Goal: Navigation & Orientation: Find specific page/section

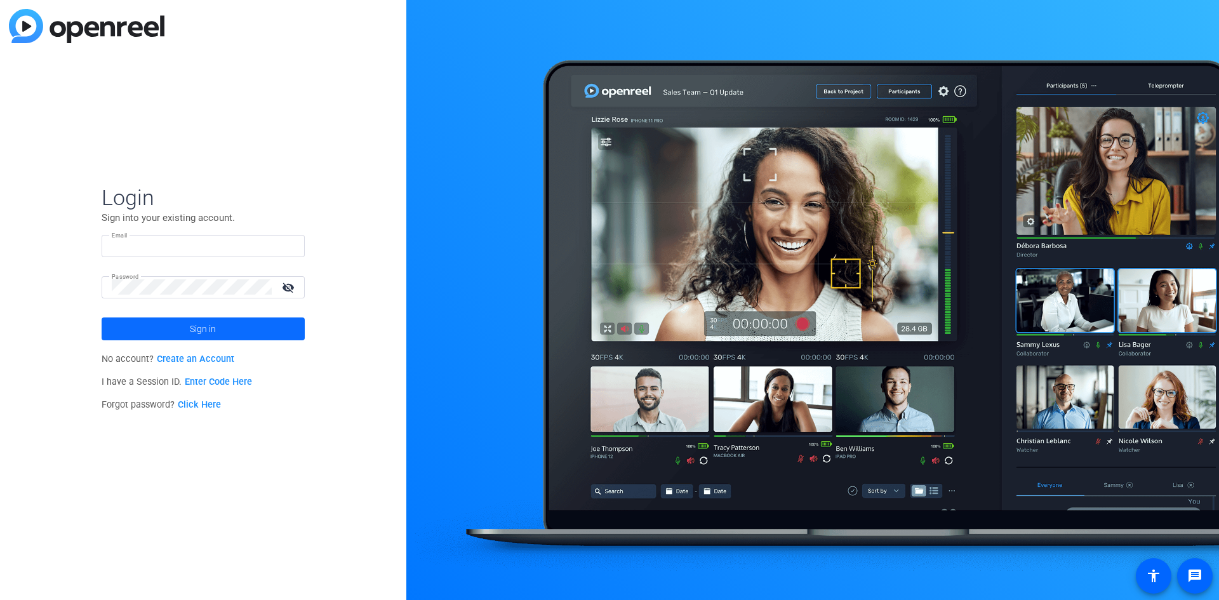
type input "[PERSON_NAME][EMAIL_ADDRESS][PERSON_NAME][DOMAIN_NAME]"
click at [215, 329] on span "Sign in" at bounding box center [203, 329] width 26 height 32
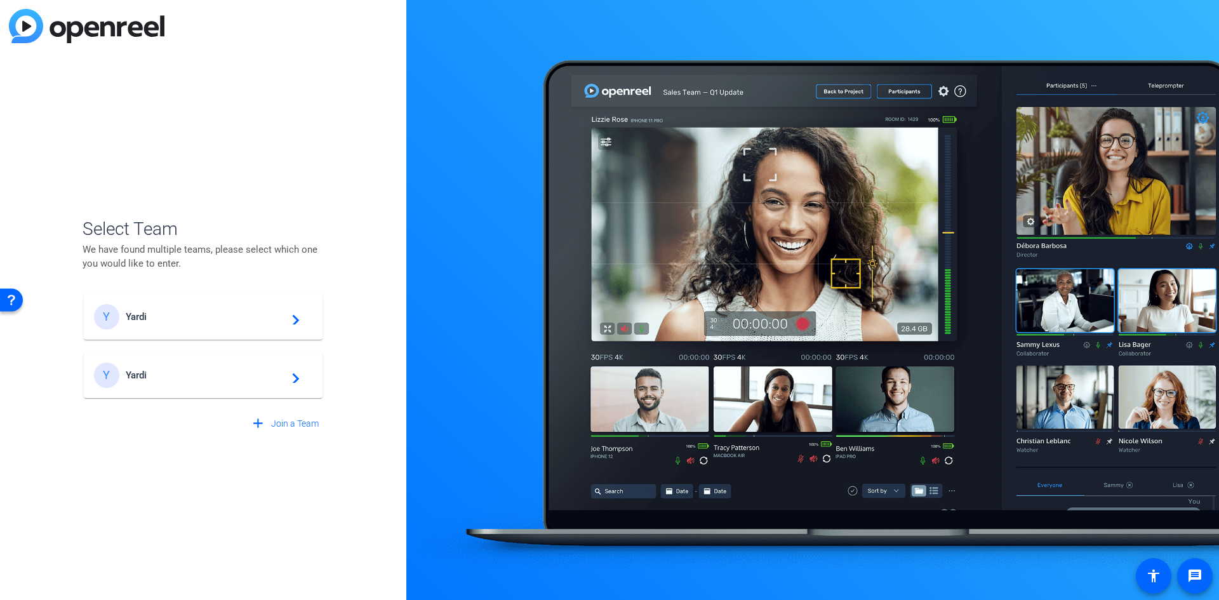
click at [298, 324] on mat-icon "navigate_next" at bounding box center [291, 316] width 15 height 15
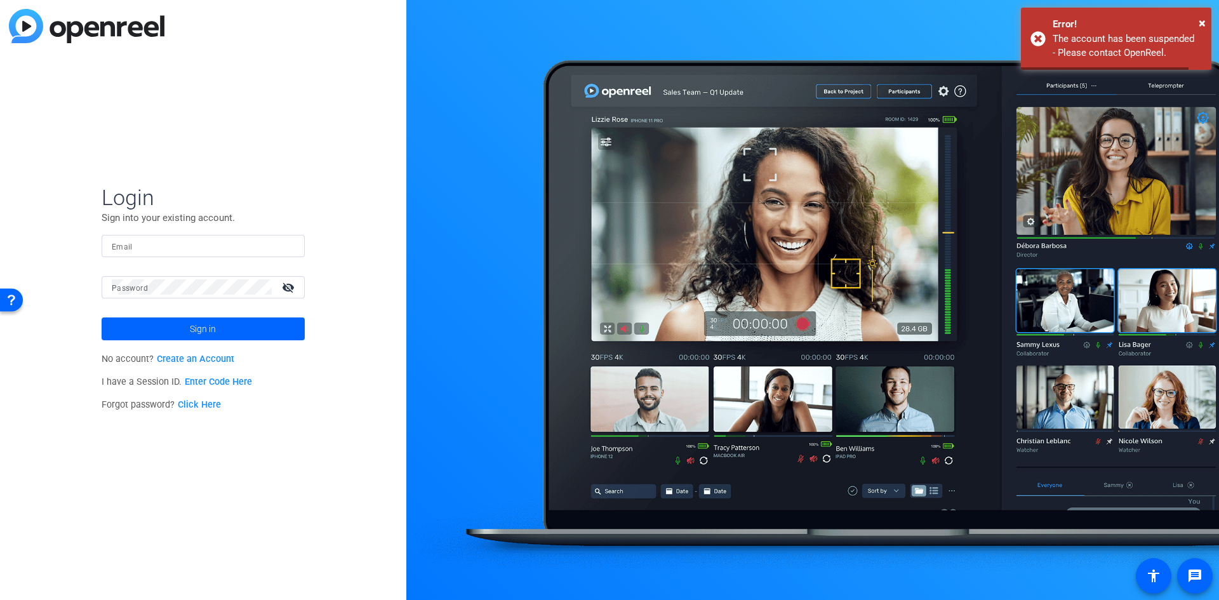
type input "[PERSON_NAME][EMAIL_ADDRESS][PERSON_NAME][DOMAIN_NAME]"
click at [207, 329] on span "Sign in" at bounding box center [203, 329] width 26 height 32
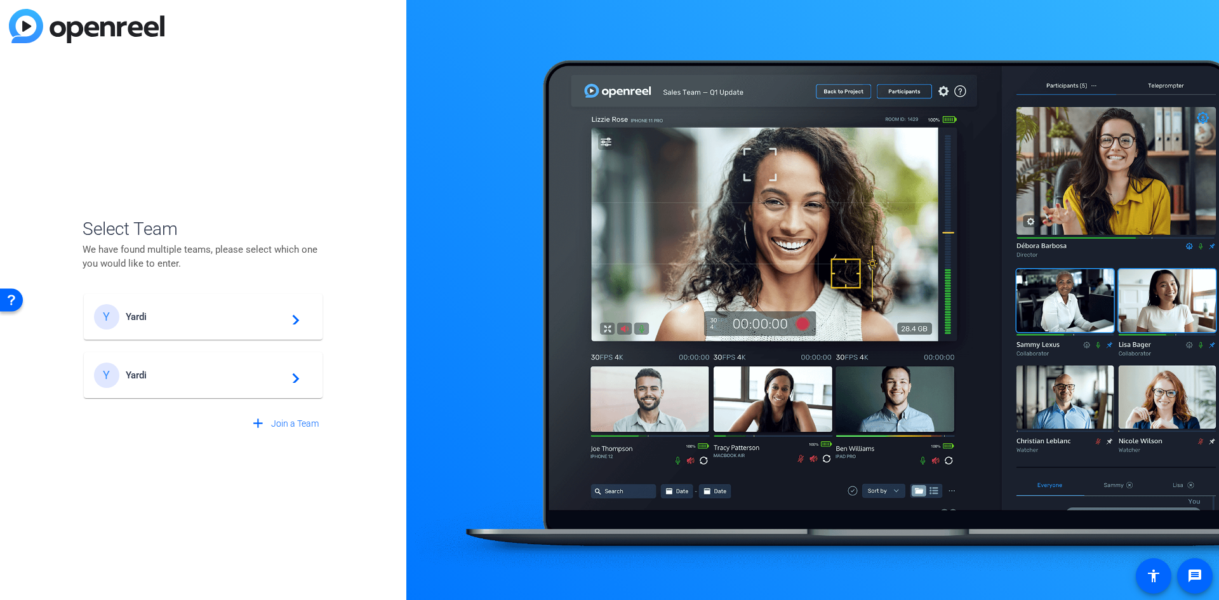
click at [140, 374] on span "Yardi" at bounding box center [205, 374] width 159 height 11
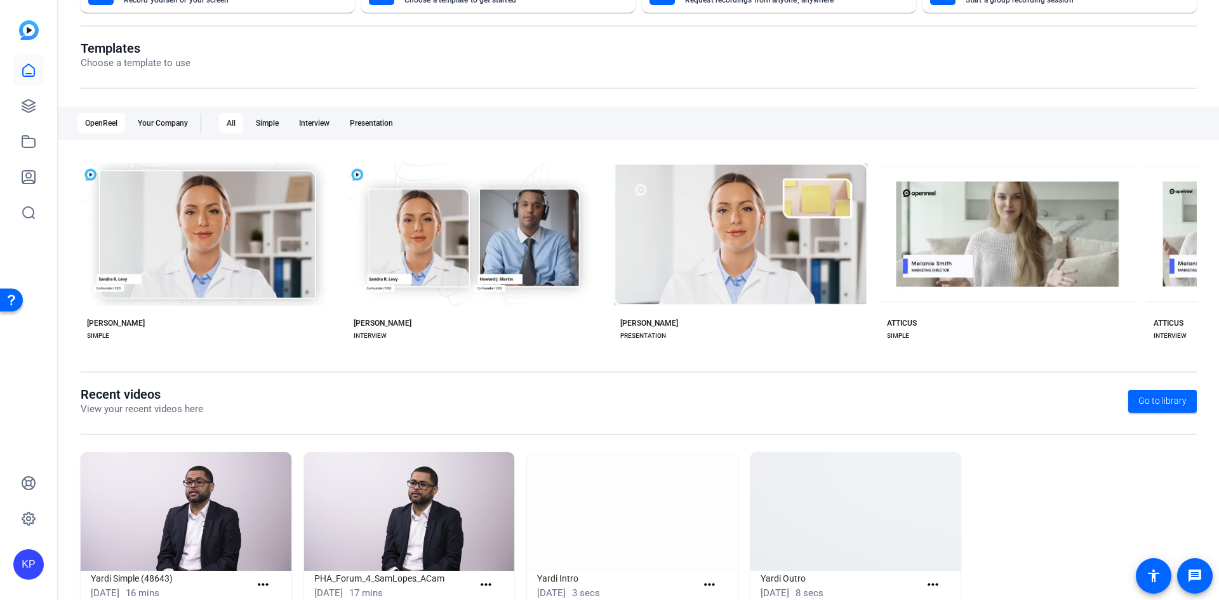
scroll to position [150, 0]
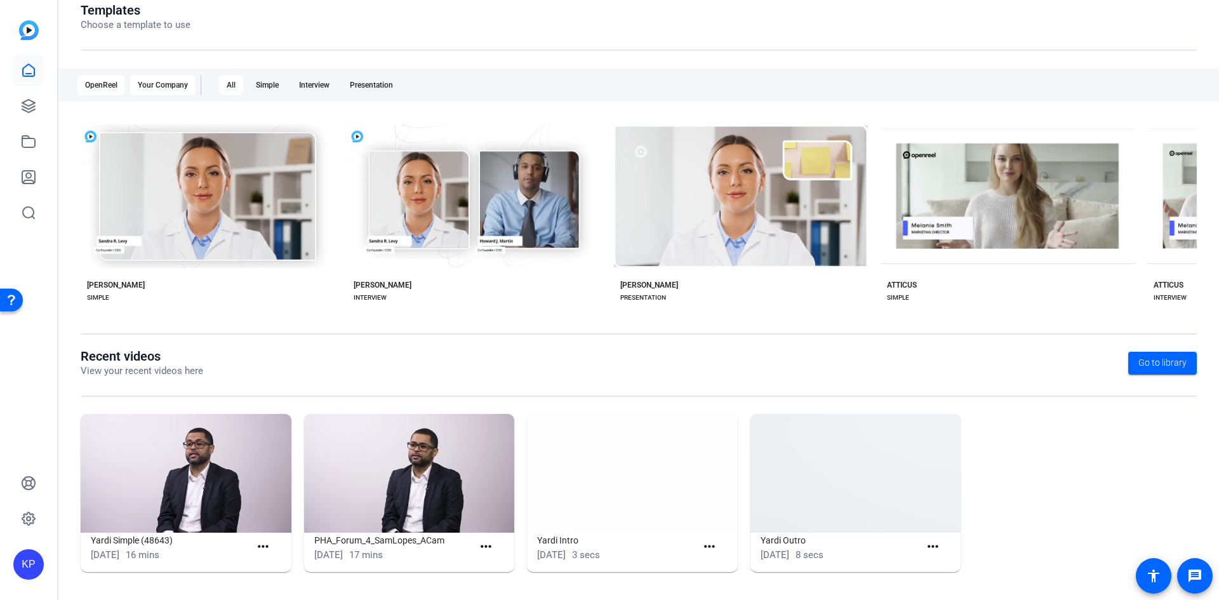
click at [181, 83] on div "Your Company" at bounding box center [162, 85] width 65 height 20
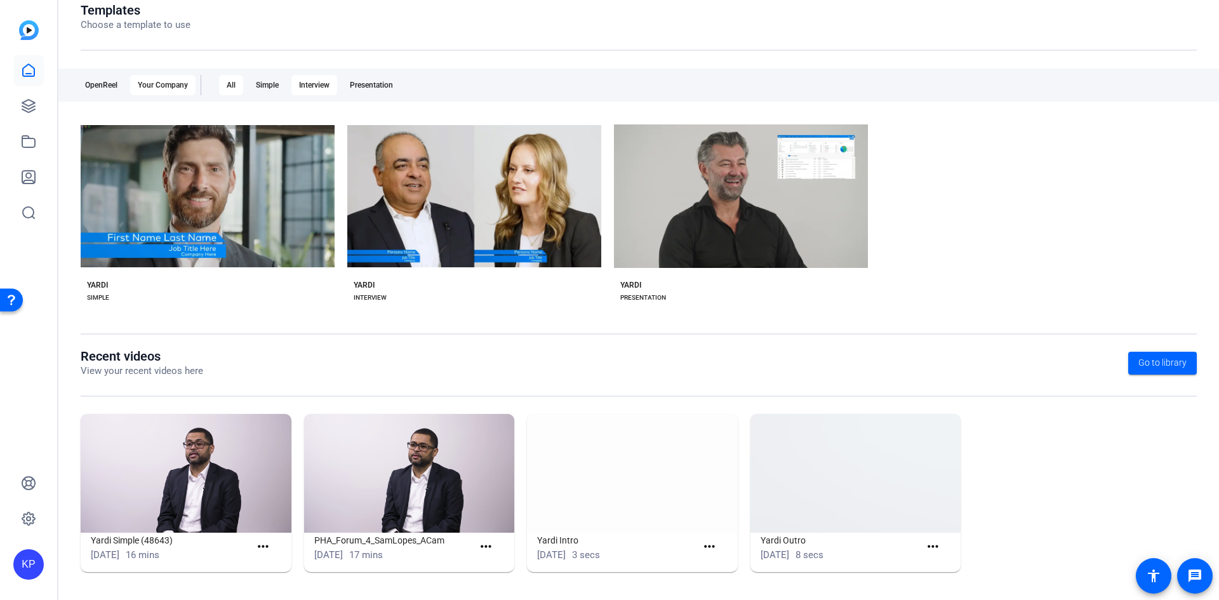
click at [320, 81] on div "Interview" at bounding box center [314, 85] width 46 height 20
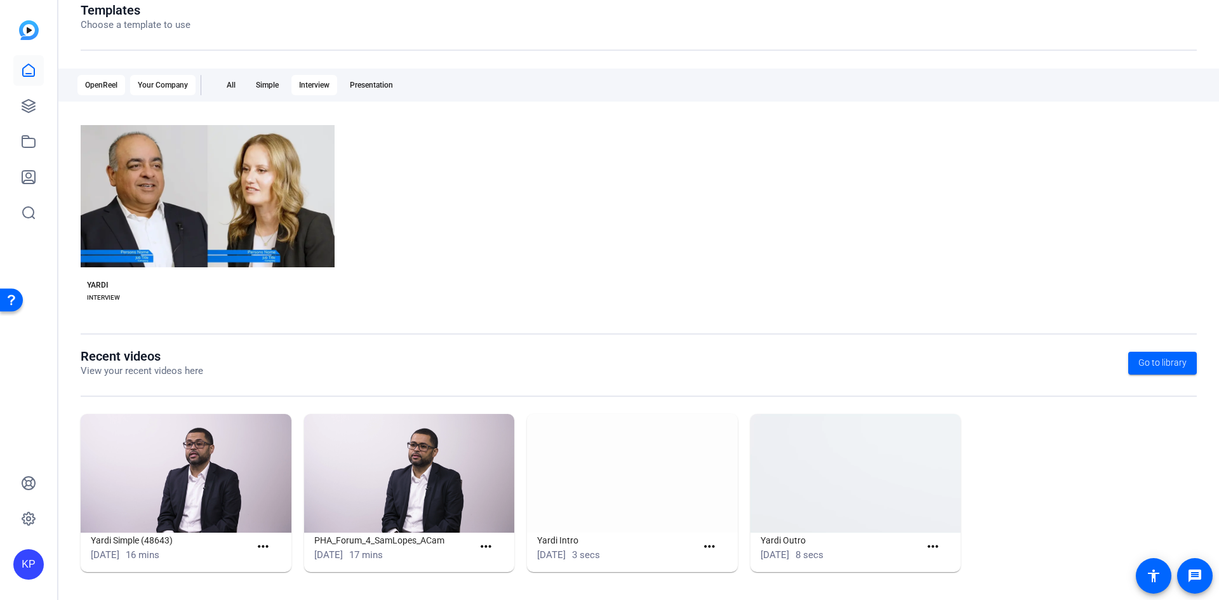
click at [106, 81] on div "OpenReel" at bounding box center [101, 85] width 48 height 20
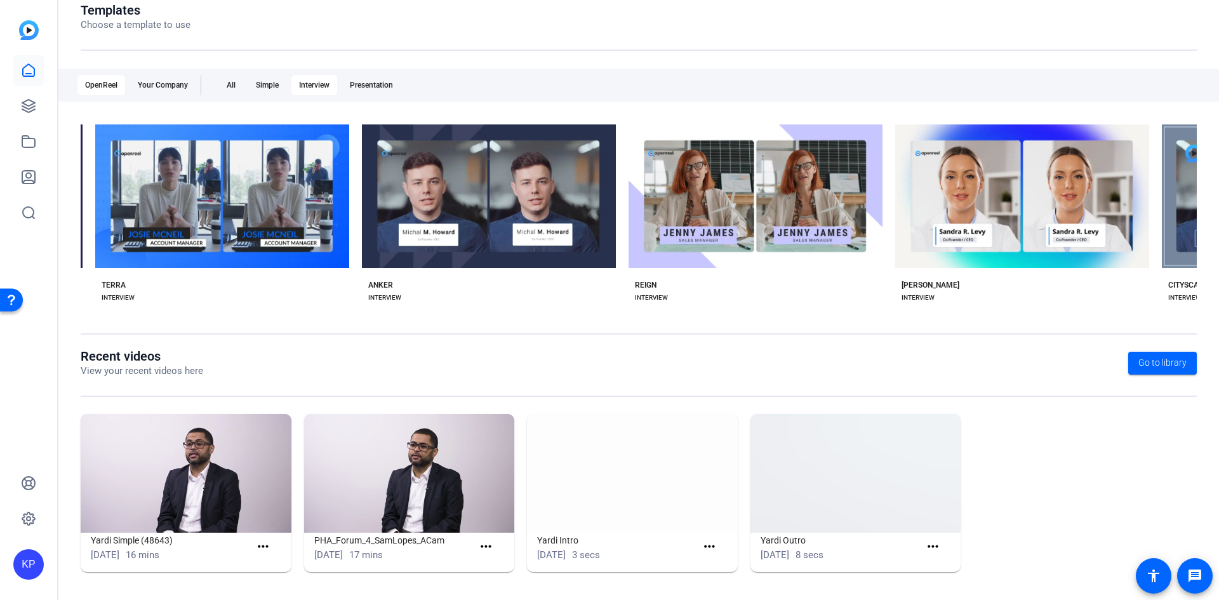
scroll to position [0, 0]
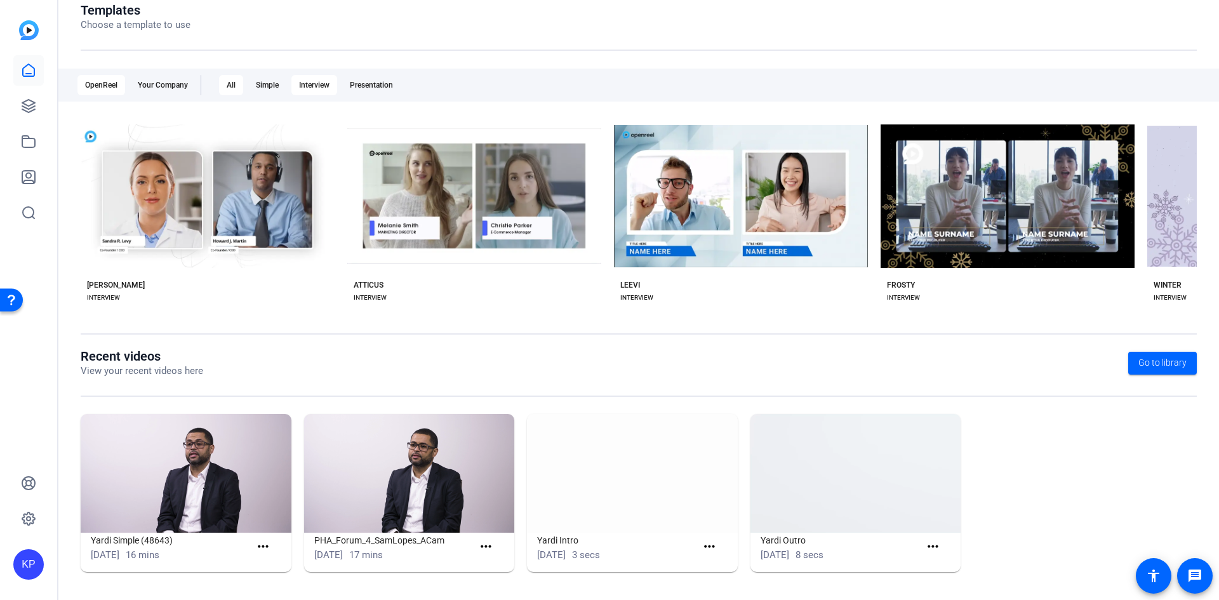
click at [226, 84] on div "All" at bounding box center [231, 85] width 24 height 20
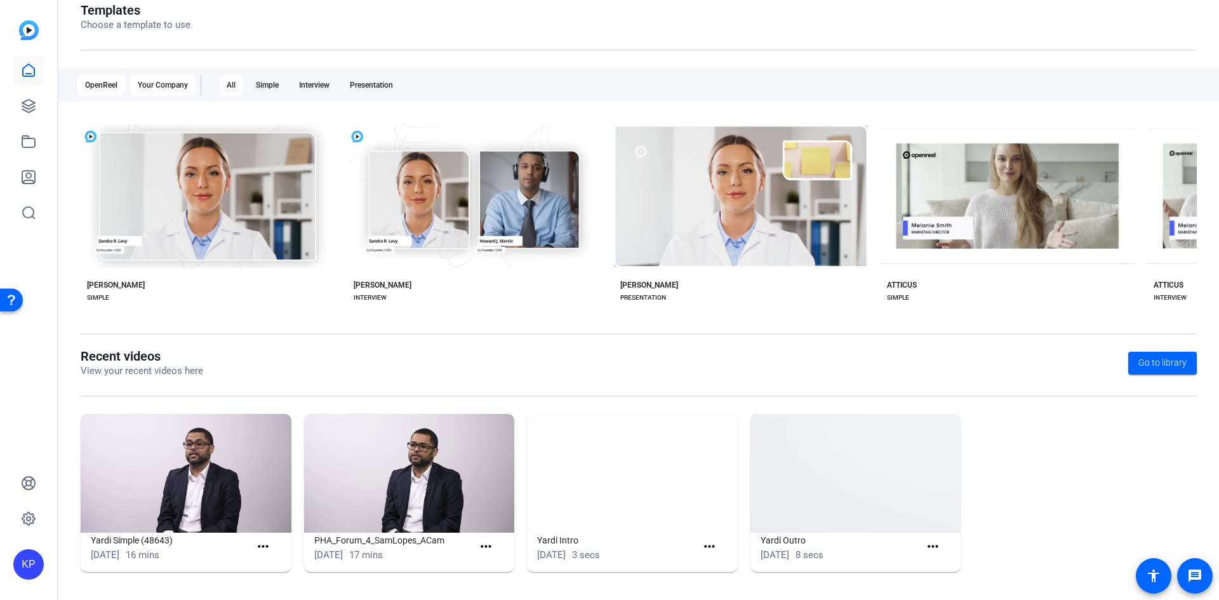
click at [148, 84] on div "Your Company" at bounding box center [162, 85] width 65 height 20
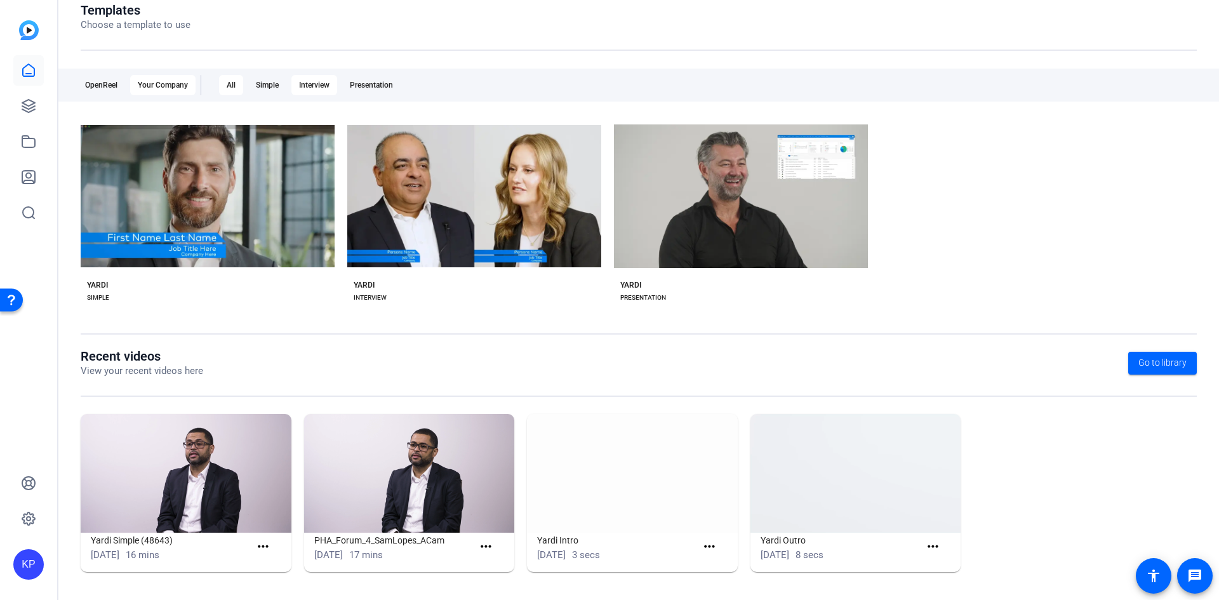
click at [315, 84] on div "Interview" at bounding box center [314, 85] width 46 height 20
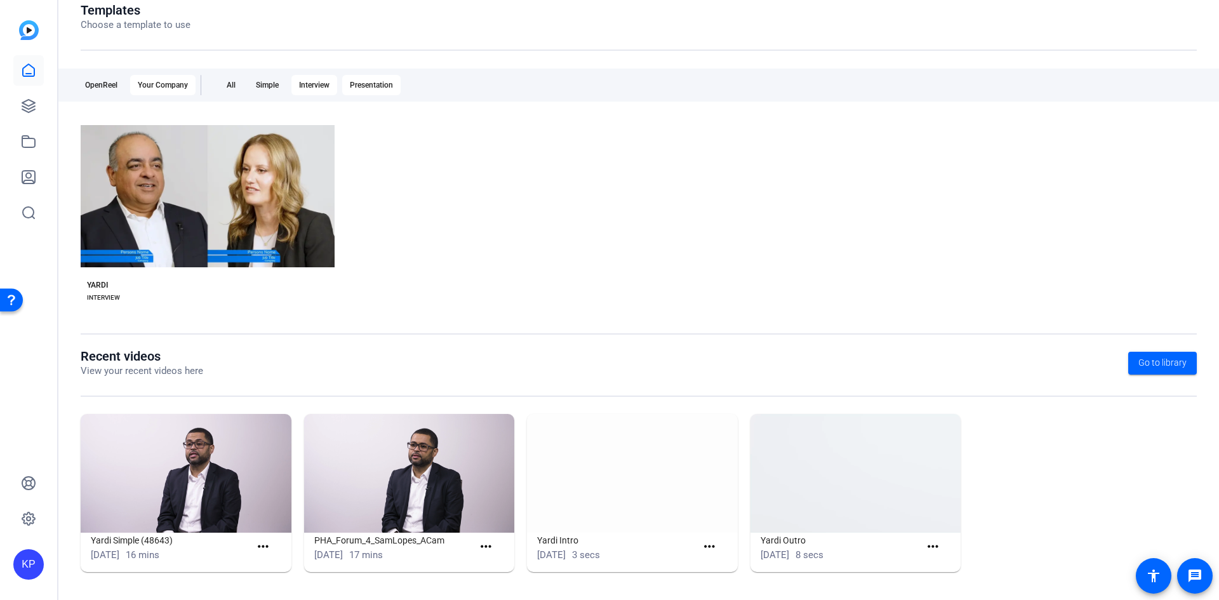
click at [368, 83] on div "Presentation" at bounding box center [371, 85] width 58 height 20
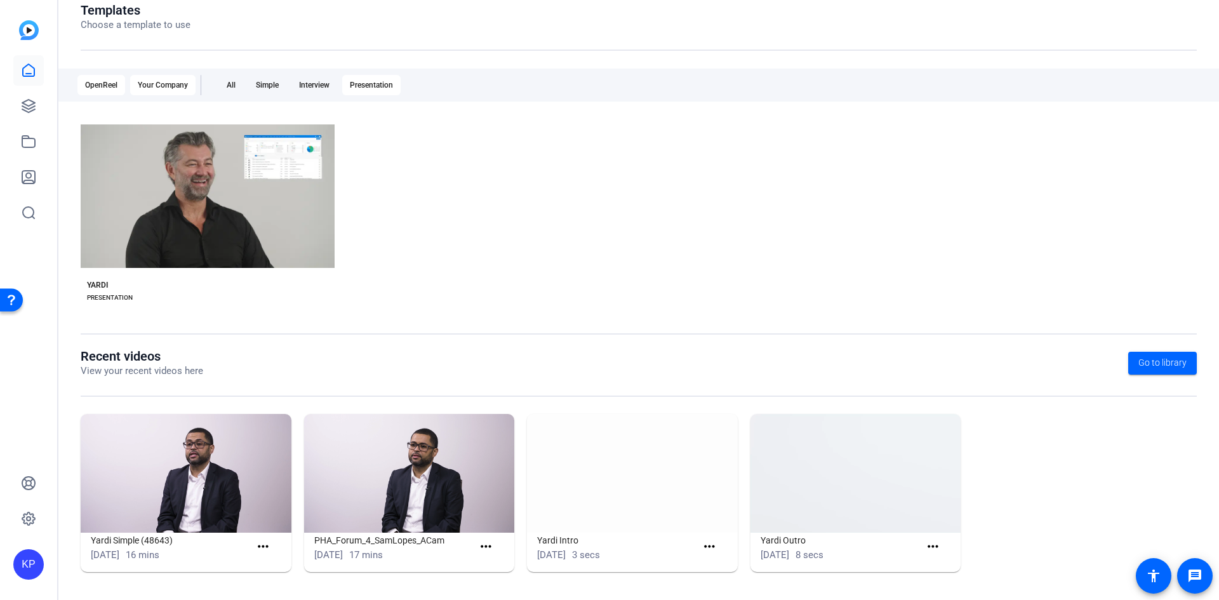
click at [103, 84] on div "OpenReel" at bounding box center [101, 85] width 48 height 20
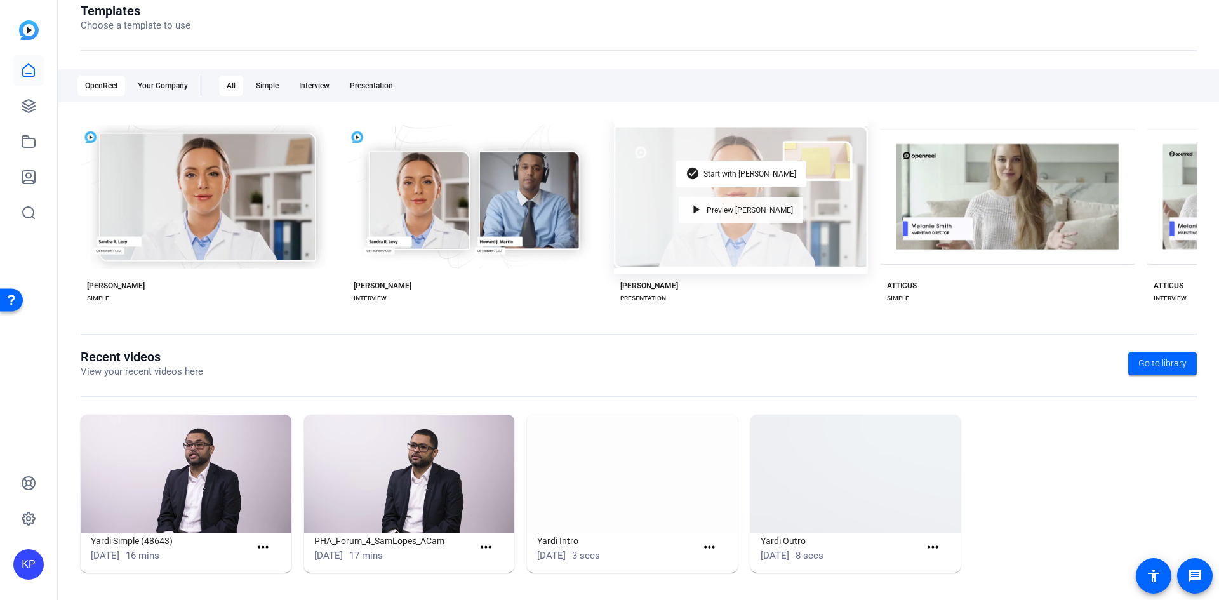
scroll to position [150, 0]
